Goal: Task Accomplishment & Management: Use online tool/utility

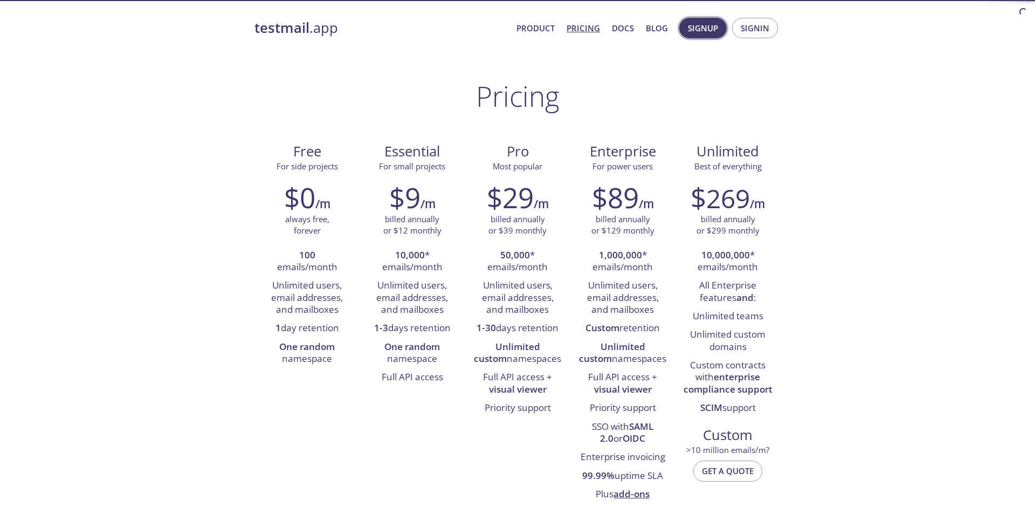
click at [701, 34] on span "Signup" at bounding box center [703, 28] width 30 height 14
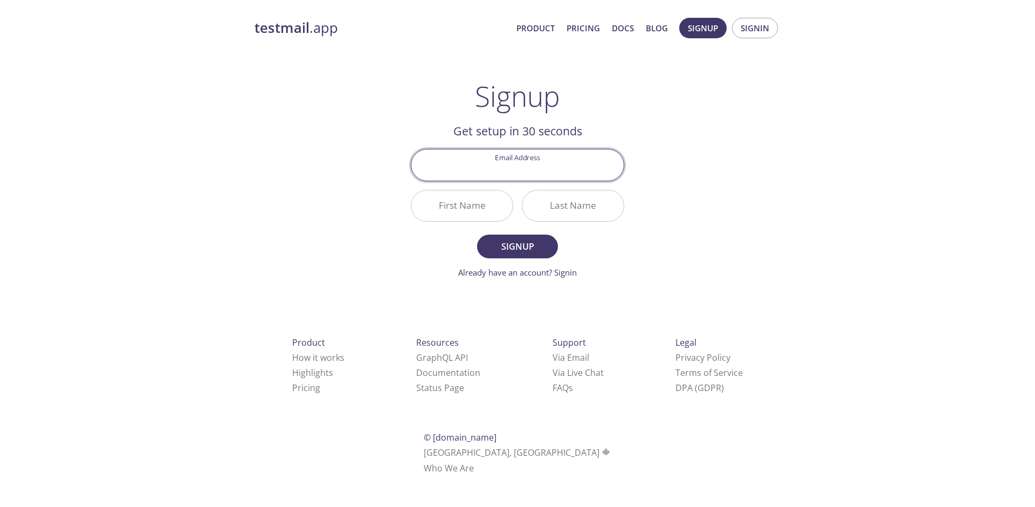
click at [485, 168] on input "Email Address" at bounding box center [517, 164] width 212 height 31
type input "ksrivatsan177"
click at [464, 218] on input "First Name" at bounding box center [461, 205] width 101 height 31
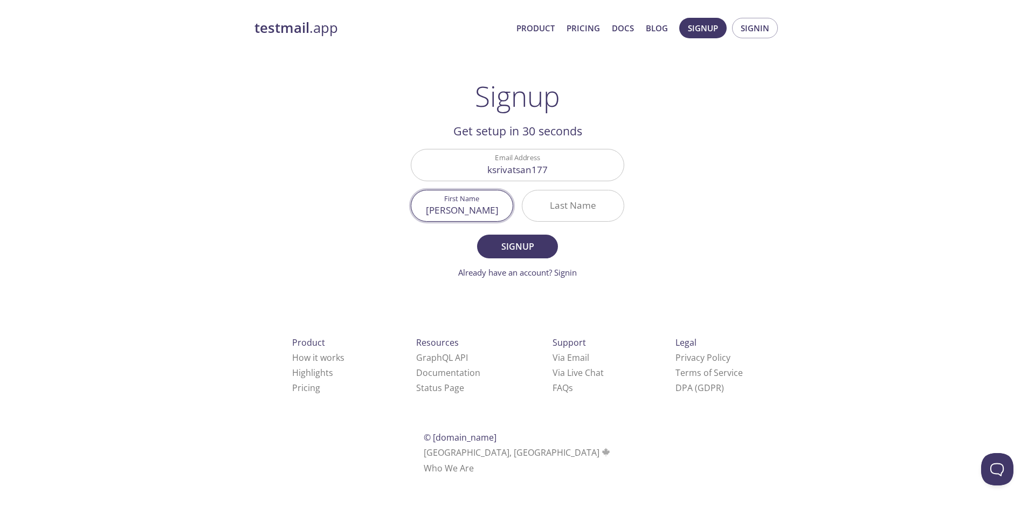
type input "[PERSON_NAME]"
type input "Iyengar"
click at [507, 244] on span "Signup" at bounding box center [517, 246] width 57 height 15
click at [569, 177] on input "ksrivatsan177" at bounding box center [517, 164] width 212 height 31
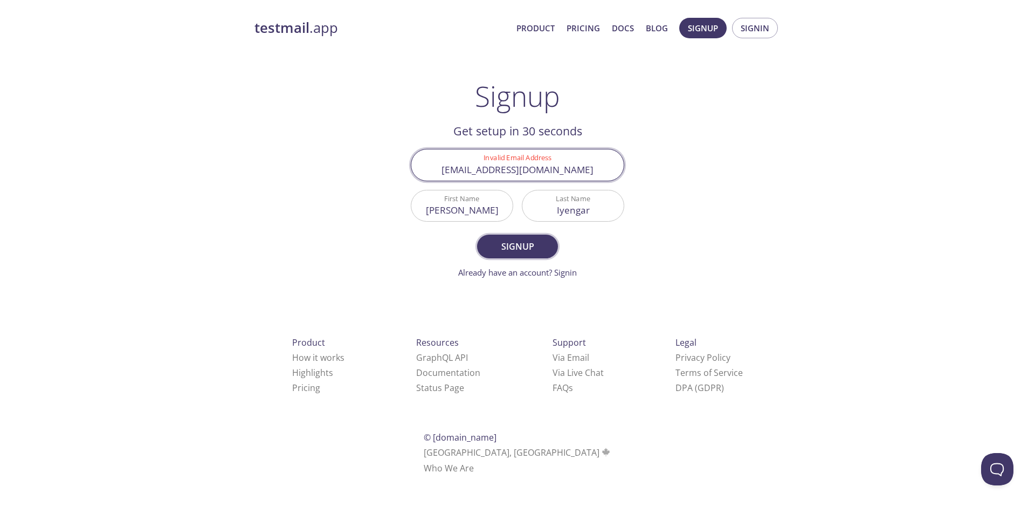
type input "[EMAIL_ADDRESS][DOMAIN_NAME]"
click at [494, 248] on span "Signup" at bounding box center [517, 246] width 57 height 15
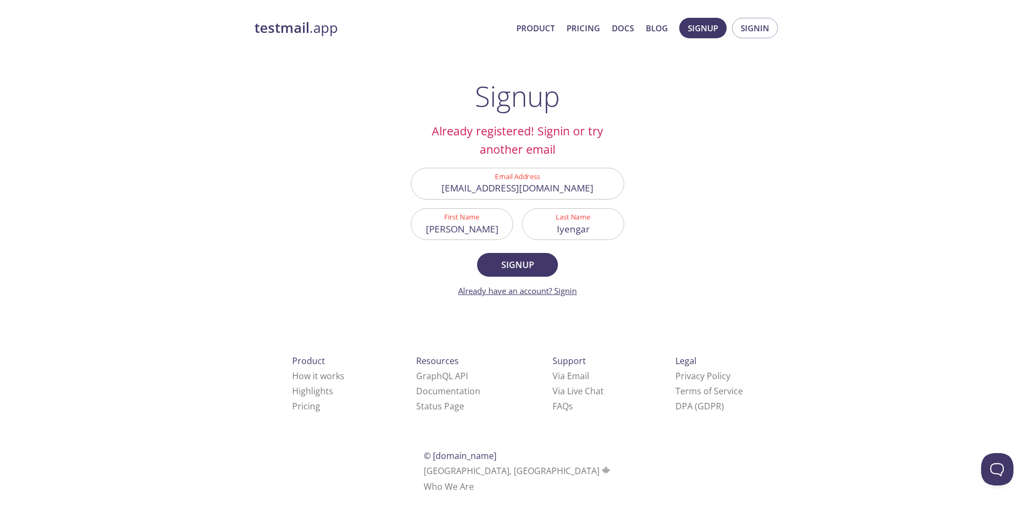
click at [568, 294] on link "Already have an account? Signin" at bounding box center [517, 290] width 119 height 11
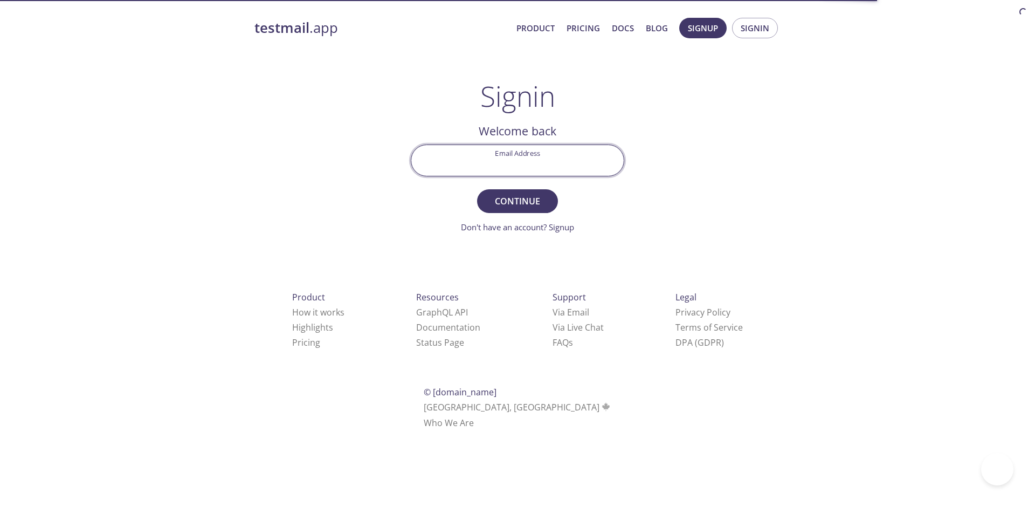
click at [529, 164] on input "Email Address" at bounding box center [517, 160] width 212 height 31
type input "l"
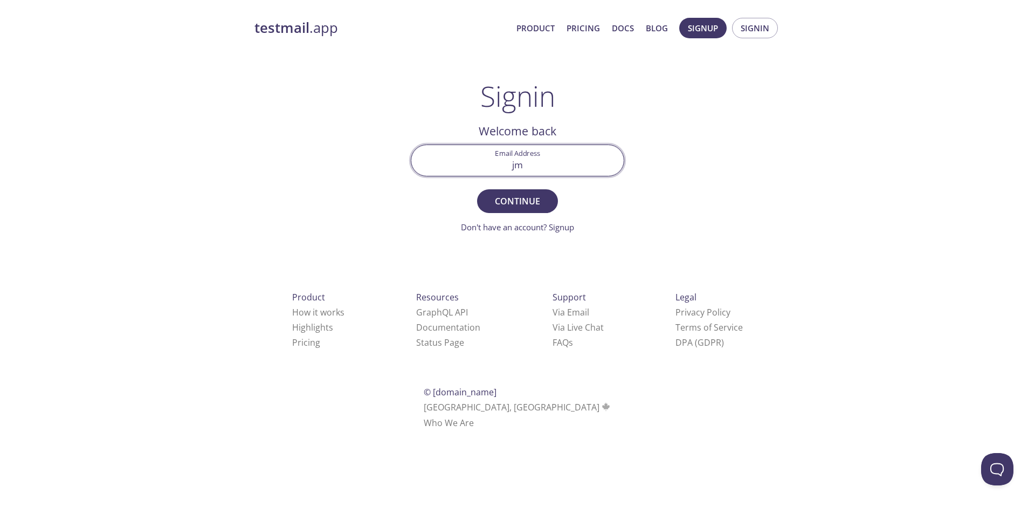
type input "j"
type input "[EMAIL_ADDRESS][DOMAIN_NAME]"
click at [537, 198] on span "Continue" at bounding box center [517, 201] width 57 height 15
click at [510, 174] on input "Signin Security Code" at bounding box center [517, 160] width 212 height 31
paste input "2LU8WVK"
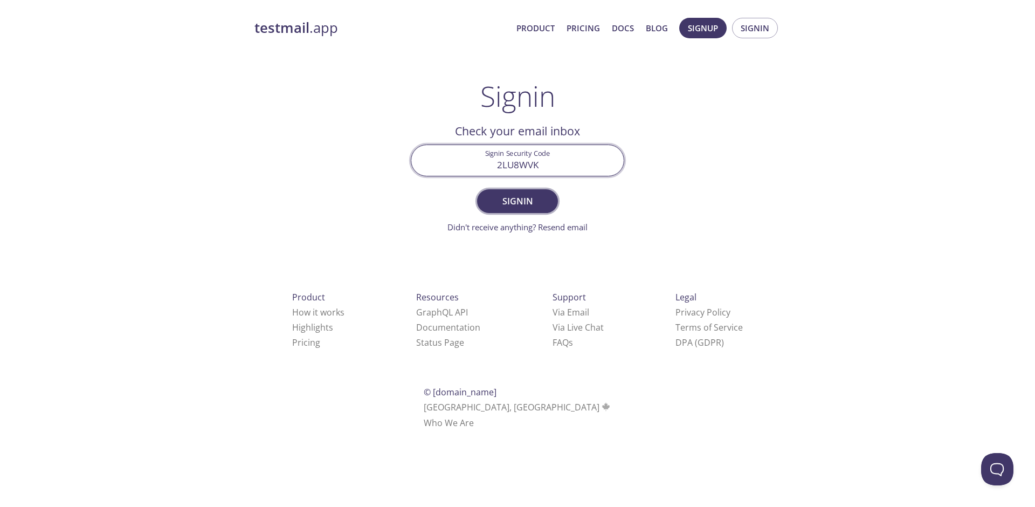
type input "2LU8WVK"
click at [505, 193] on button "Signin" at bounding box center [517, 201] width 81 height 24
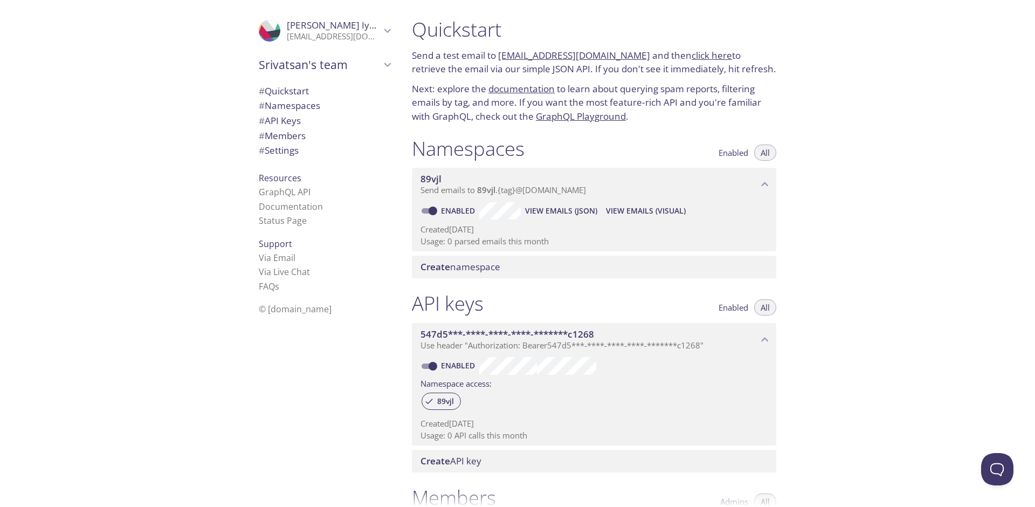
click at [514, 267] on span "Create namespace" at bounding box center [595, 267] width 351 height 12
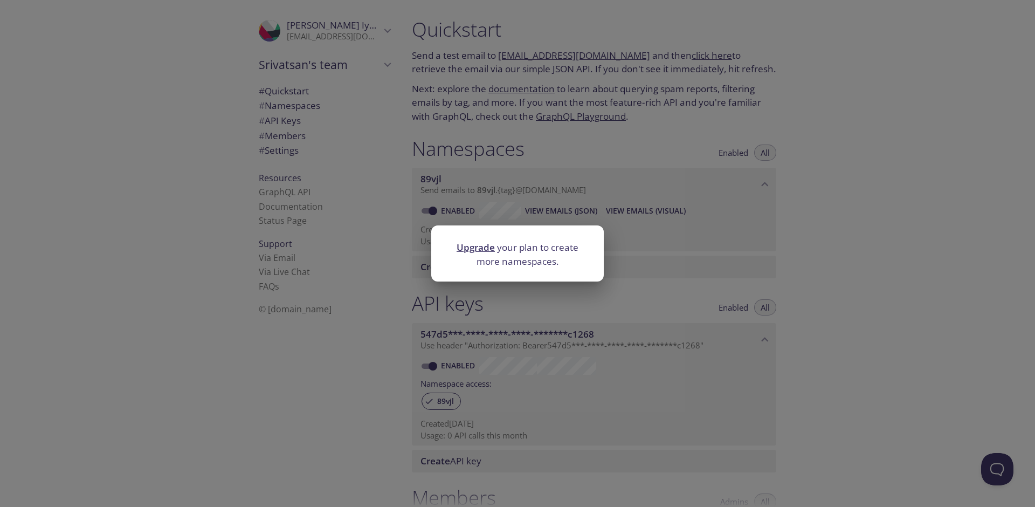
click at [679, 270] on div "Upgrade your plan to create more namespaces." at bounding box center [517, 253] width 1035 height 507
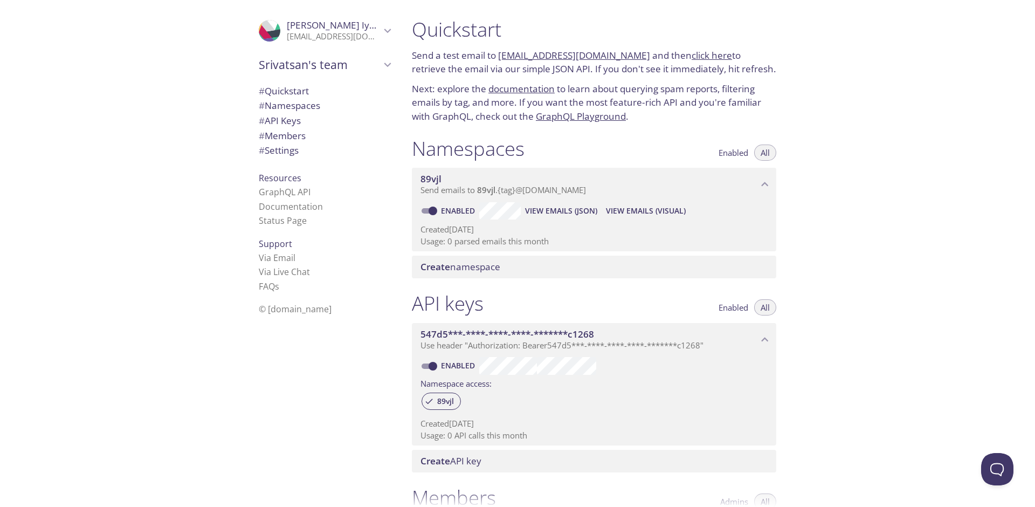
click at [642, 216] on span "View Emails (Visual)" at bounding box center [646, 210] width 80 height 13
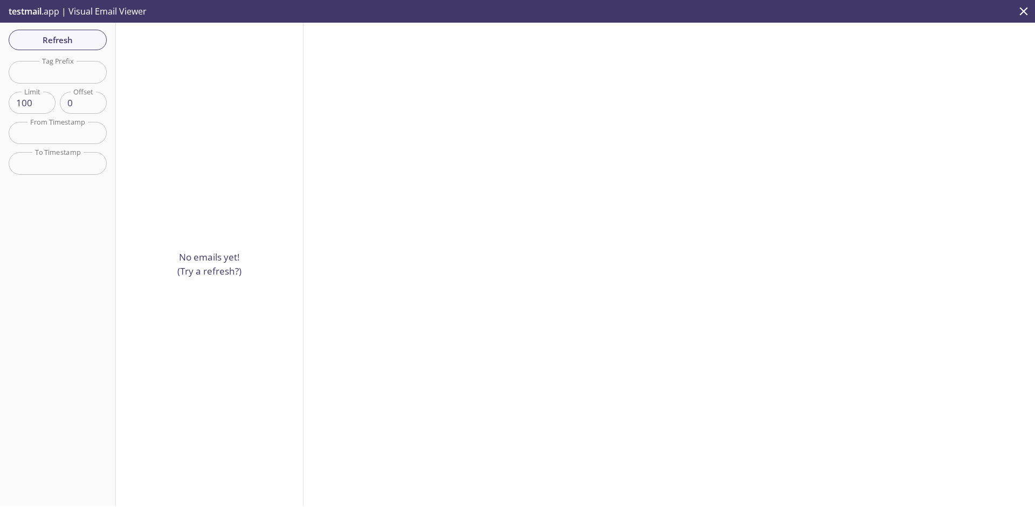
click at [37, 52] on div "Refresh Filters Tag Prefix Tag Prefix Limit 100 Limit Offset 0 Offset From Time…" at bounding box center [58, 264] width 116 height 483
click at [27, 10] on span "testmail" at bounding box center [25, 11] width 33 height 12
click at [82, 8] on p "testmail .app | Visual Email Viewer" at bounding box center [76, 11] width 153 height 23
click at [63, 72] on input "text" at bounding box center [58, 72] width 98 height 22
click at [243, 109] on div "No emails yet! (Try a refresh?)" at bounding box center [210, 264] width 188 height 483
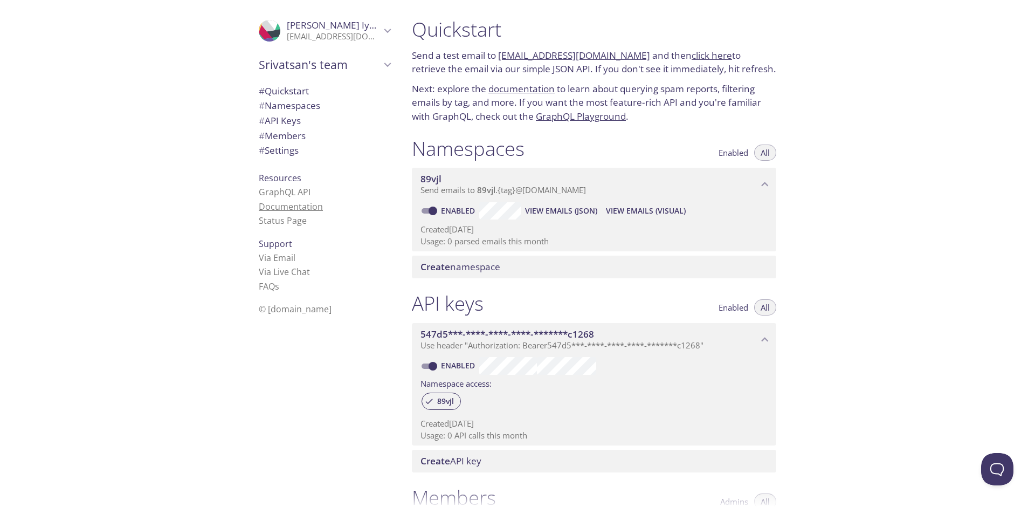
click at [287, 205] on link "Documentation" at bounding box center [291, 207] width 64 height 12
click at [494, 201] on div "Enabled View Emails (JSON) View Emails (Visual)" at bounding box center [593, 210] width 347 height 18
click at [579, 213] on span "View Emails (JSON)" at bounding box center [561, 210] width 72 height 13
click at [429, 211] on input "Enabled" at bounding box center [432, 210] width 39 height 13
click at [429, 211] on input "Disabled" at bounding box center [424, 210] width 39 height 13
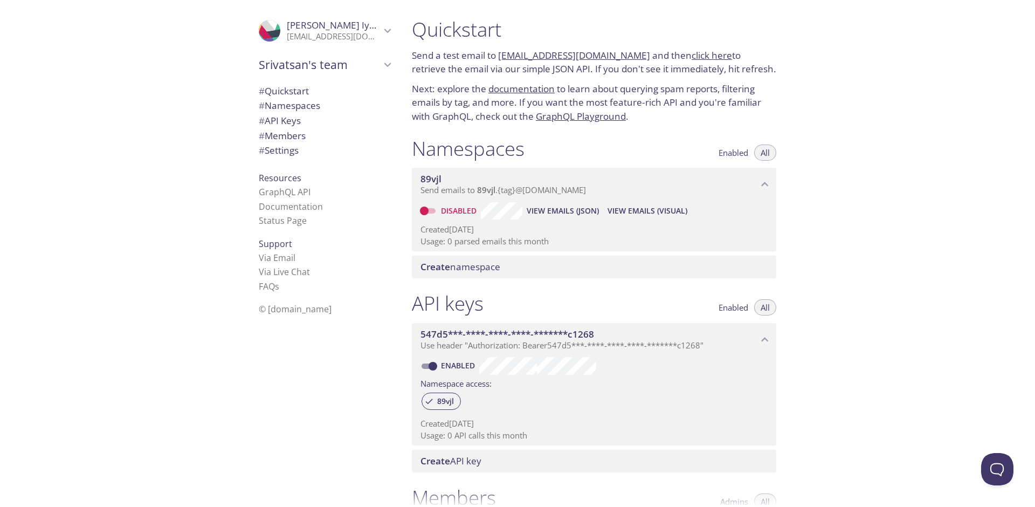
checkbox input "true"
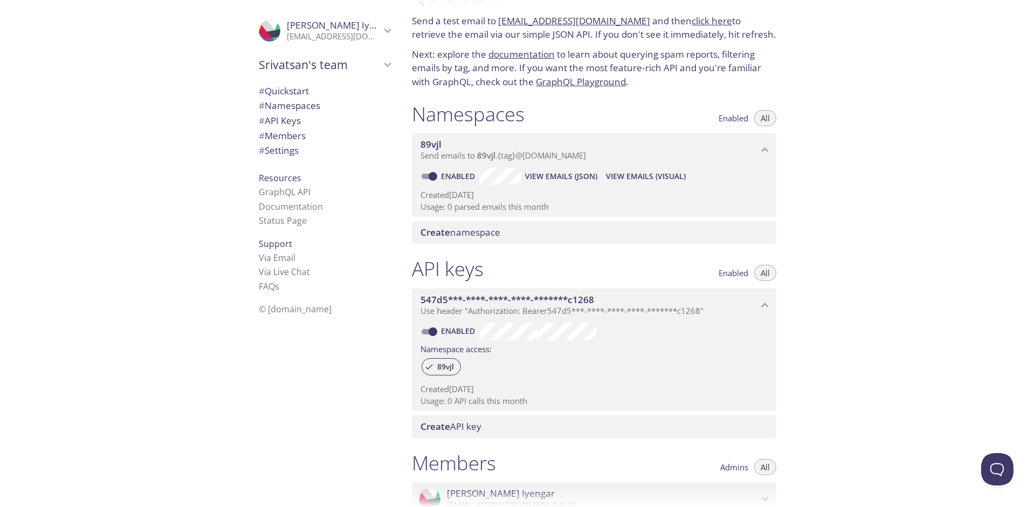
scroll to position [65, 0]
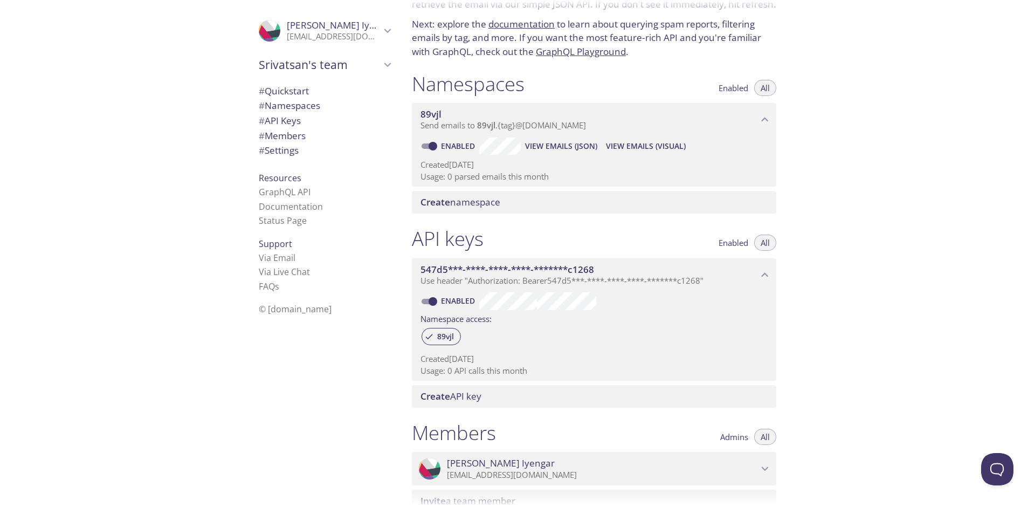
click at [303, 105] on span "# Namespaces" at bounding box center [289, 105] width 61 height 12
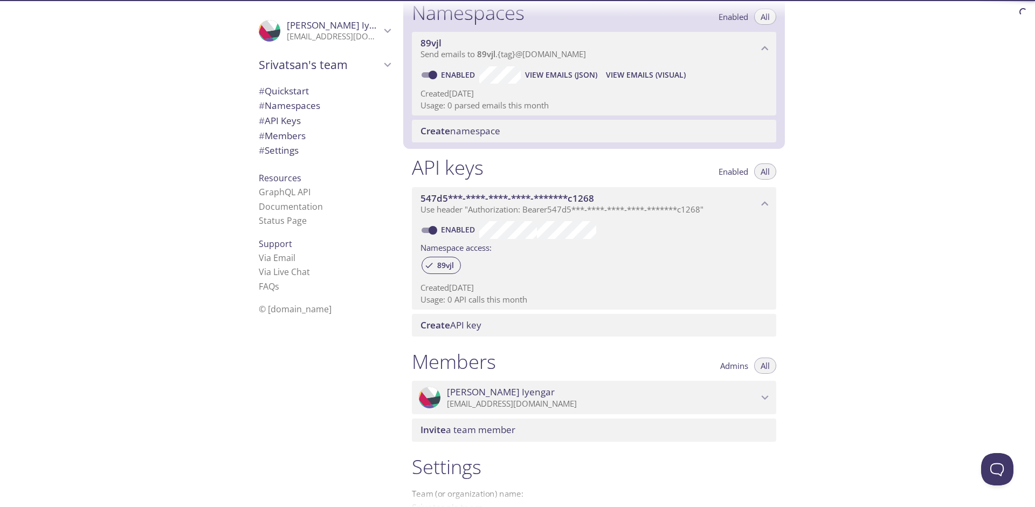
scroll to position [136, 0]
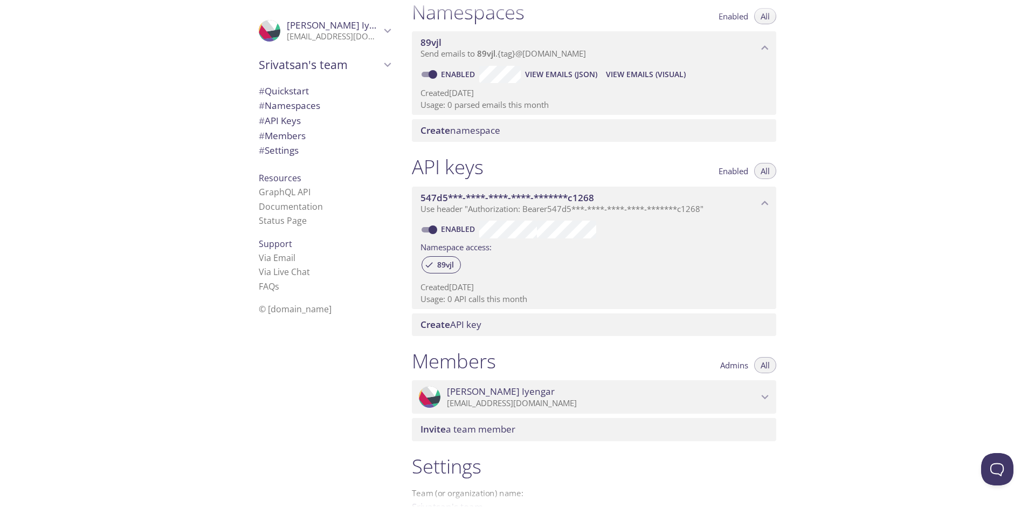
click at [309, 94] on span "# Quickstart" at bounding box center [284, 91] width 50 height 12
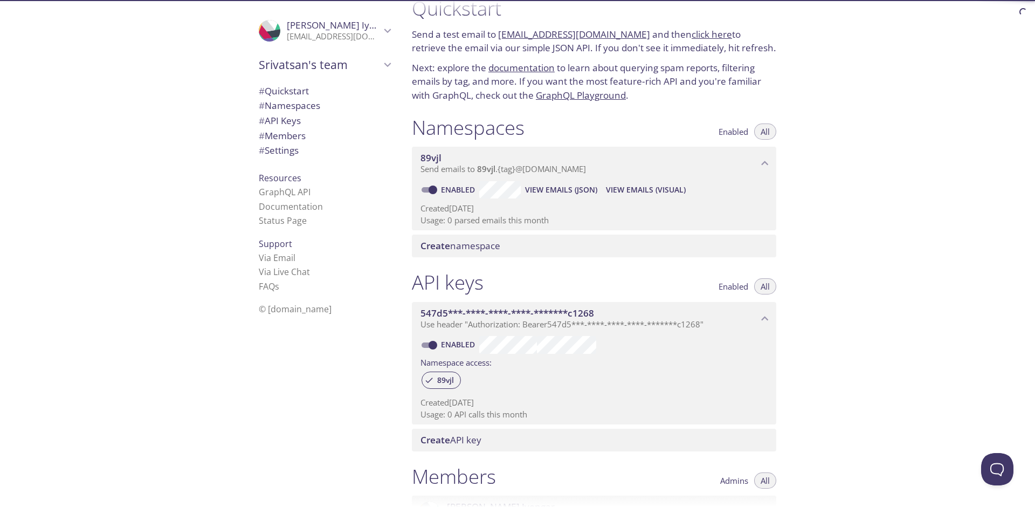
scroll to position [17, 0]
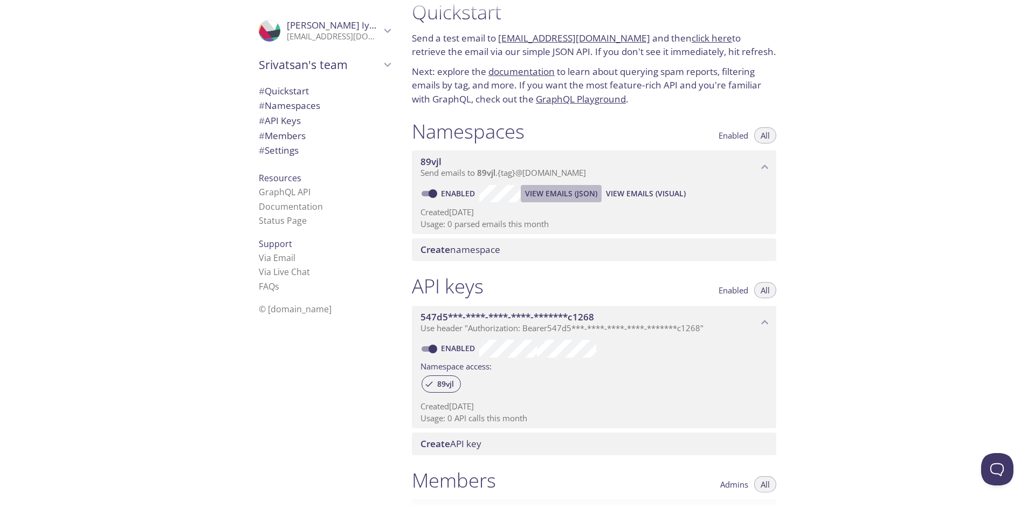
click at [570, 192] on span "View Emails (JSON)" at bounding box center [561, 193] width 72 height 13
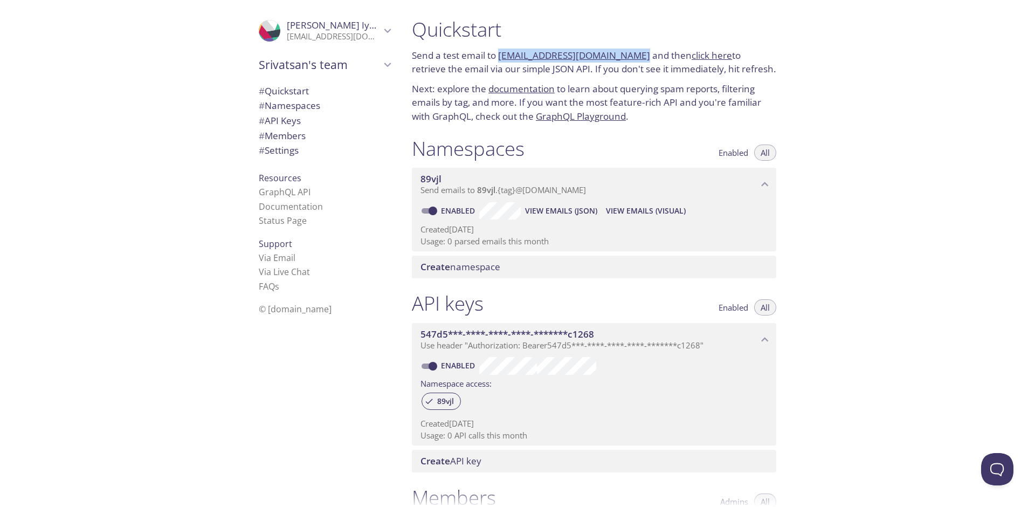
drag, startPoint x: 499, startPoint y: 52, endPoint x: 637, endPoint y: 76, distance: 140.0
click at [626, 55] on p "Send a test email to [EMAIL_ADDRESS][DOMAIN_NAME] and then click here to retrie…" at bounding box center [594, 62] width 364 height 27
click at [579, 126] on div "Quickstart Send a test email to [EMAIL_ADDRESS][DOMAIN_NAME] and then click her…" at bounding box center [598, 253] width 390 height 507
